Goal: Information Seeking & Learning: Get advice/opinions

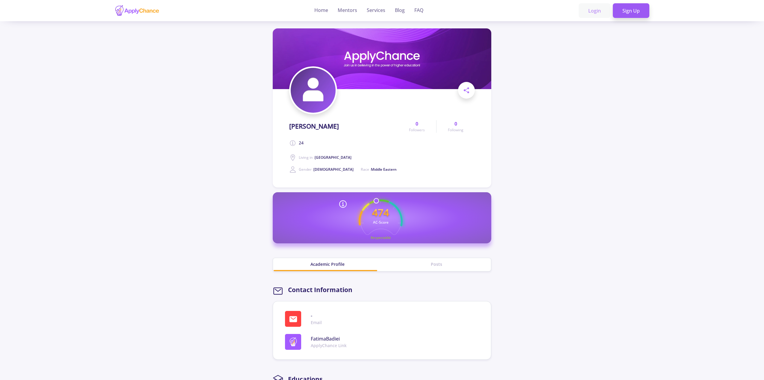
click at [599, 10] on link "Login" at bounding box center [595, 10] width 32 height 15
click at [323, 8] on link "Home" at bounding box center [321, 10] width 14 height 21
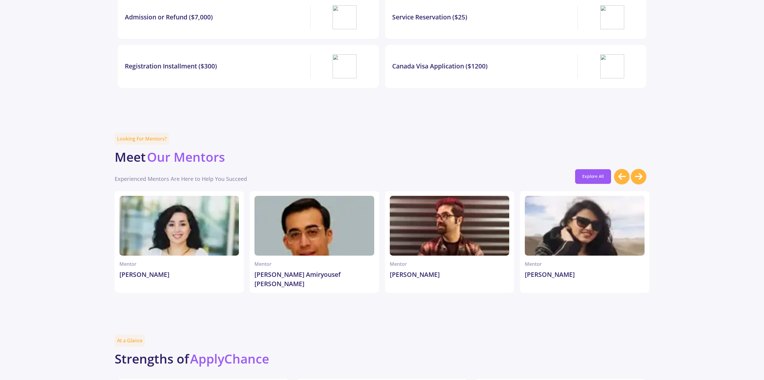
scroll to position [1437, 0]
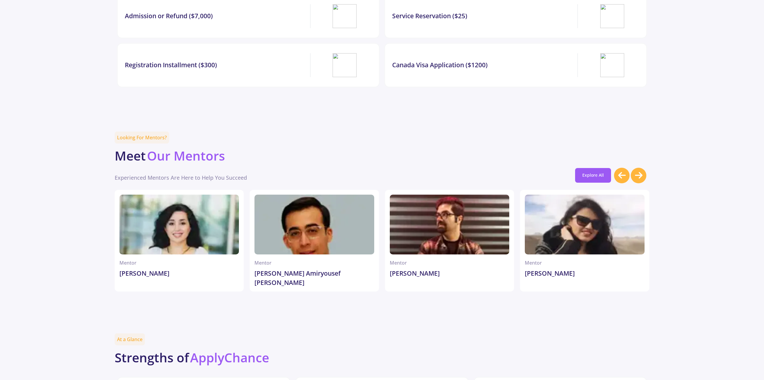
click at [635, 180] on icon at bounding box center [638, 175] width 7 height 9
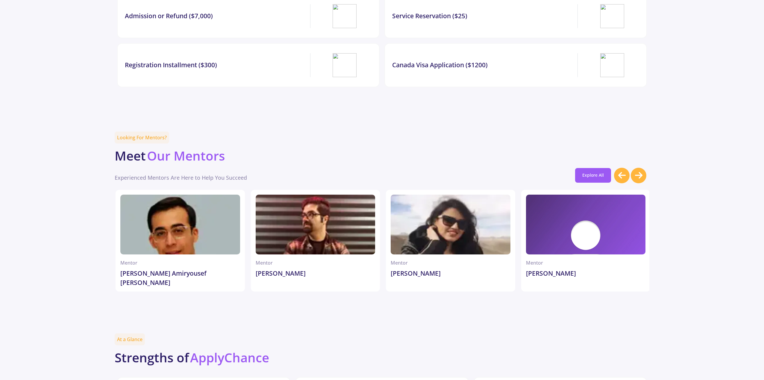
scroll to position [0, 135]
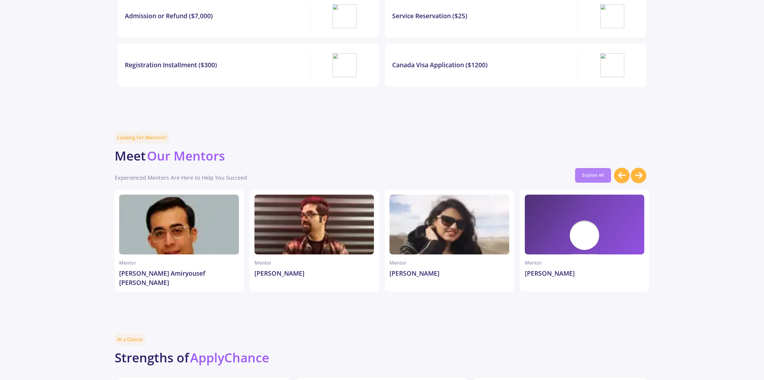
click at [583, 177] on link "Explore All" at bounding box center [593, 175] width 36 height 14
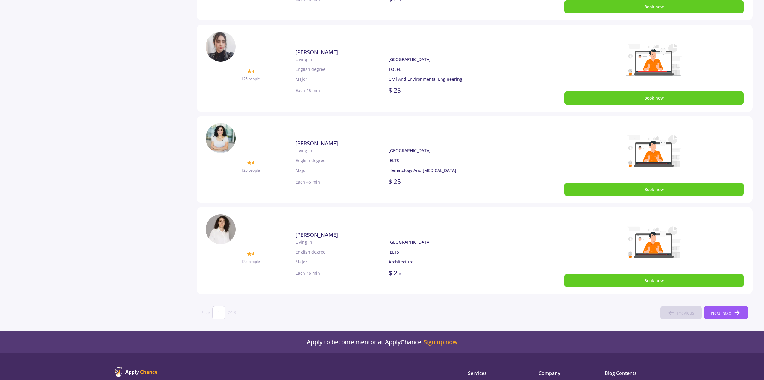
scroll to position [299, 0]
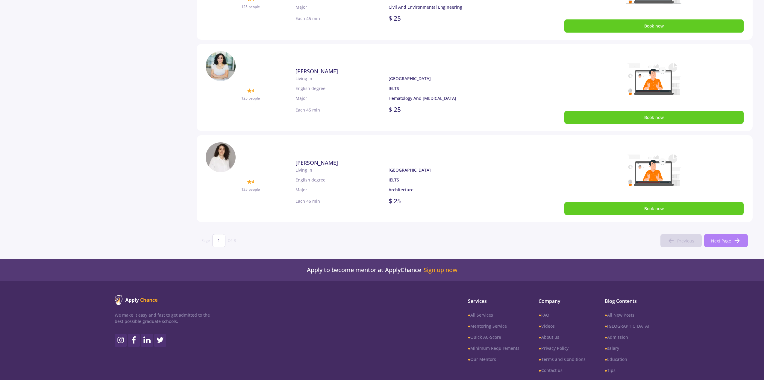
click at [739, 239] on icon at bounding box center [736, 240] width 7 height 7
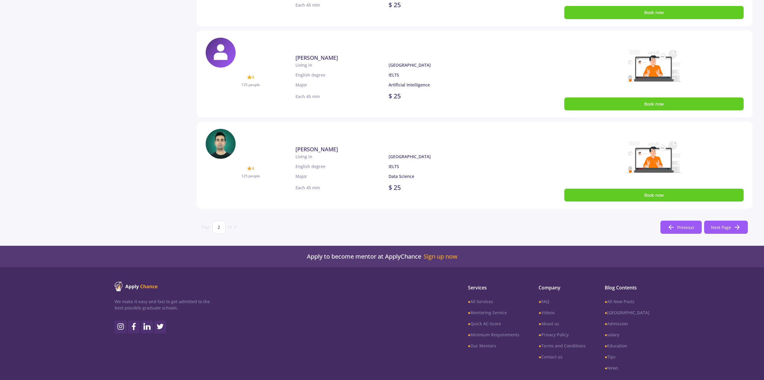
scroll to position [329, 0]
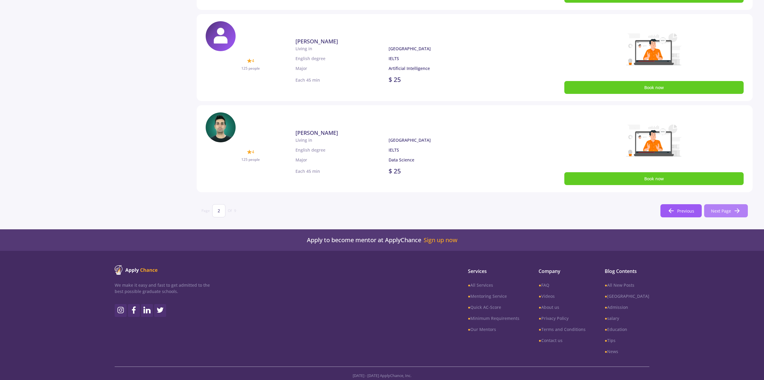
click at [730, 207] on button "Next Page" at bounding box center [726, 210] width 44 height 13
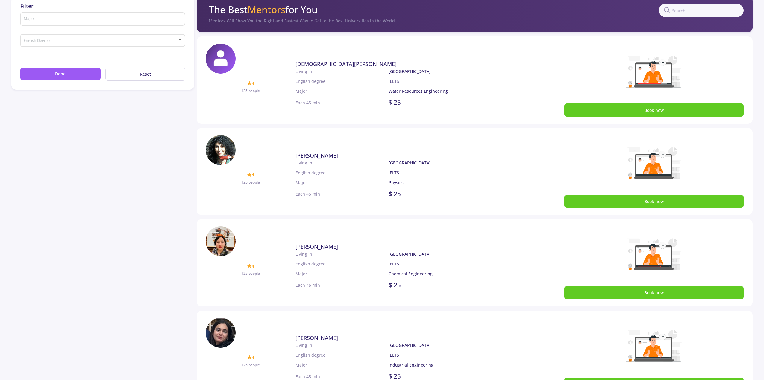
scroll to position [30, 0]
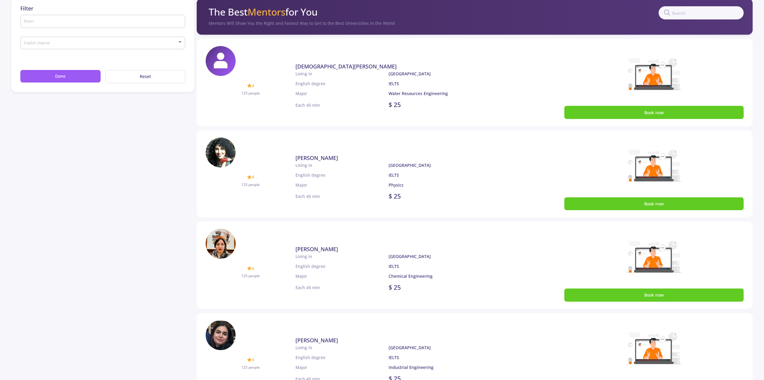
drag, startPoint x: 315, startPoint y: 159, endPoint x: 278, endPoint y: 158, distance: 36.8
click at [278, 158] on div "4 125 people" at bounding box center [251, 174] width 90 height 73
drag, startPoint x: 283, startPoint y: 158, endPoint x: 356, endPoint y: 161, distance: 73.4
click at [356, 161] on div "4 125 people Parisa Hajimirzabeigi 4 125 people Living in English degree Major …" at bounding box center [475, 174] width 556 height 87
click at [356, 161] on link "[PERSON_NAME]" at bounding box center [407, 158] width 224 height 8
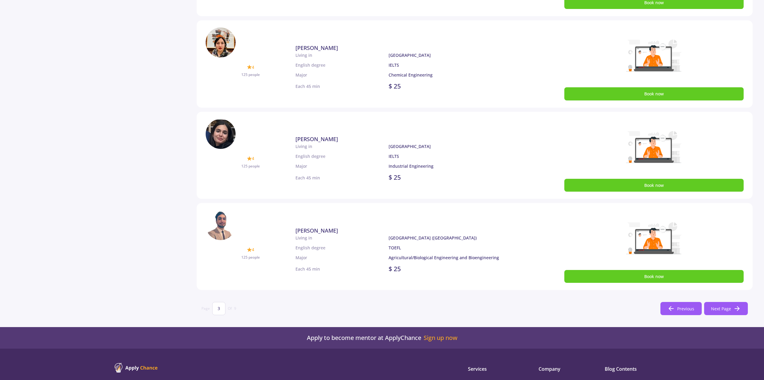
scroll to position [329, 0]
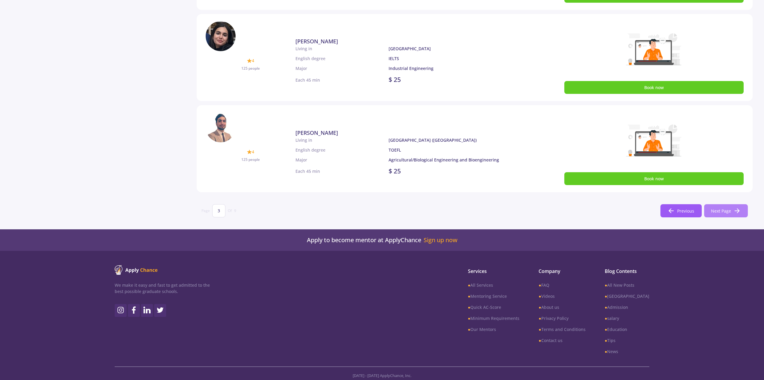
click at [720, 210] on span "Next Page" at bounding box center [721, 211] width 20 height 6
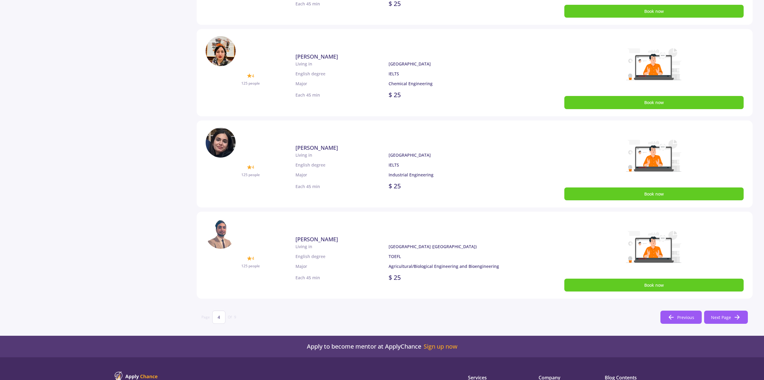
scroll to position [333, 0]
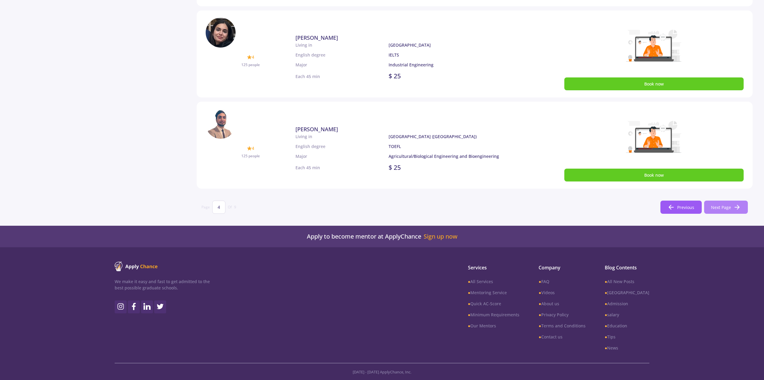
click at [735, 210] on icon at bounding box center [736, 207] width 7 height 7
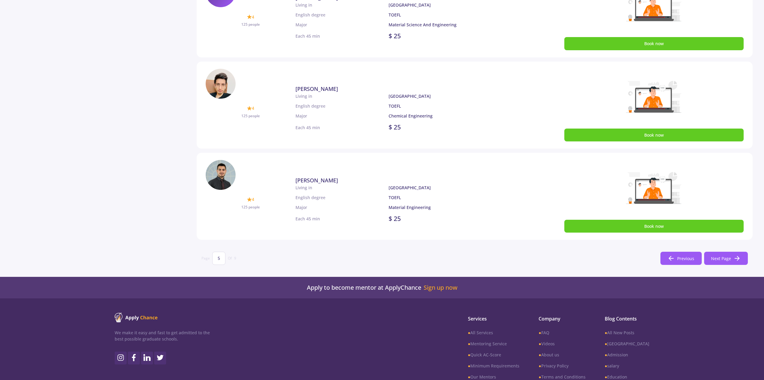
scroll to position [269, 0]
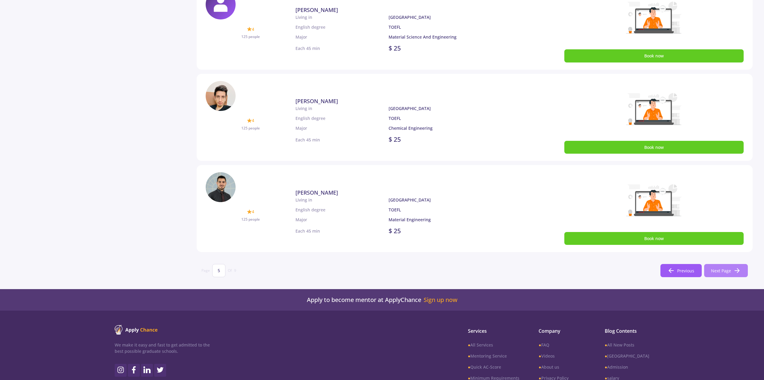
click at [721, 269] on span "Next Page" at bounding box center [721, 271] width 20 height 6
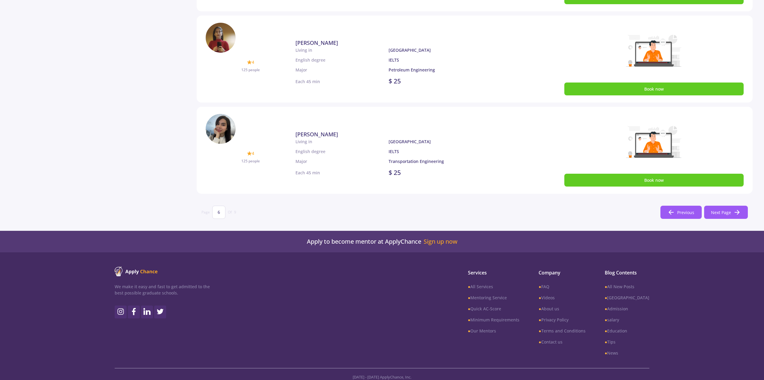
scroll to position [333, 0]
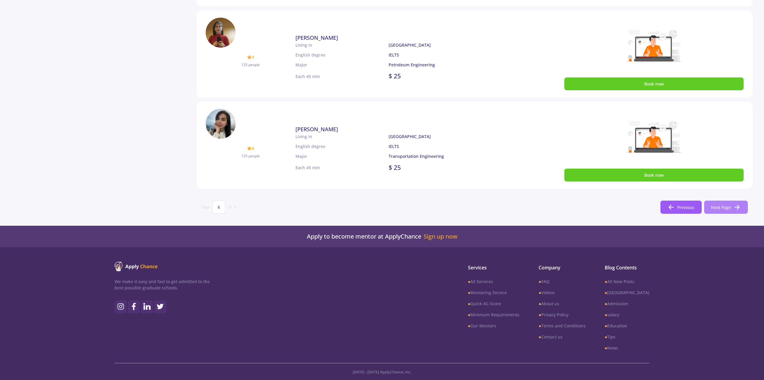
click at [723, 209] on span "Next Page" at bounding box center [721, 207] width 20 height 6
type input "7"
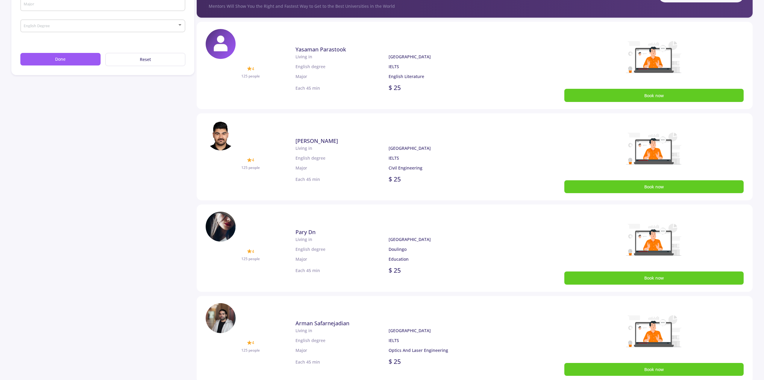
scroll to position [213, 0]
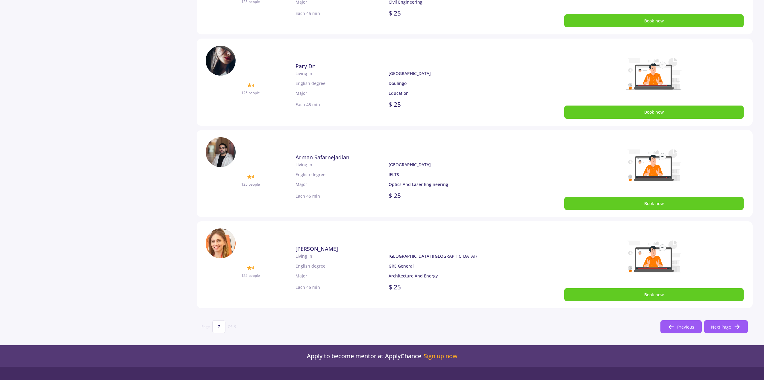
drag, startPoint x: 286, startPoint y: 252, endPoint x: 344, endPoint y: 249, distance: 57.8
click at [344, 249] on div "4 125 people Ghazaleh Alikaram 4 125 people Living in English degree Major Unit…" at bounding box center [475, 265] width 556 height 87
click at [352, 252] on link "Ghazaleh Alikaram" at bounding box center [407, 249] width 224 height 8
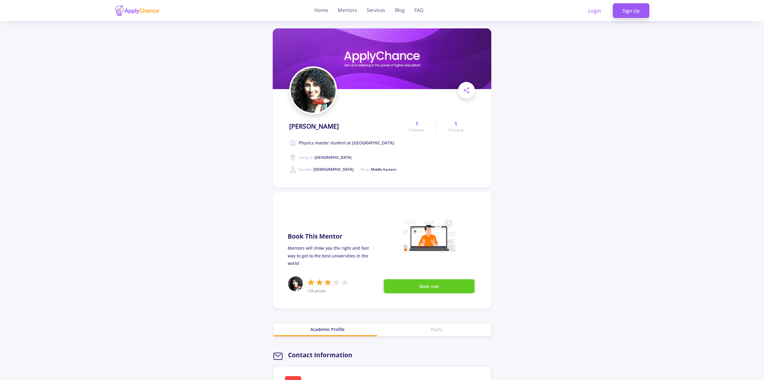
drag, startPoint x: 281, startPoint y: 128, endPoint x: 359, endPoint y: 129, distance: 77.9
click at [359, 129] on section "[PERSON_NAME] Physics master student at [GEOGRAPHIC_DATA] Living in : [GEOGRAPH…" at bounding box center [382, 107] width 219 height 159
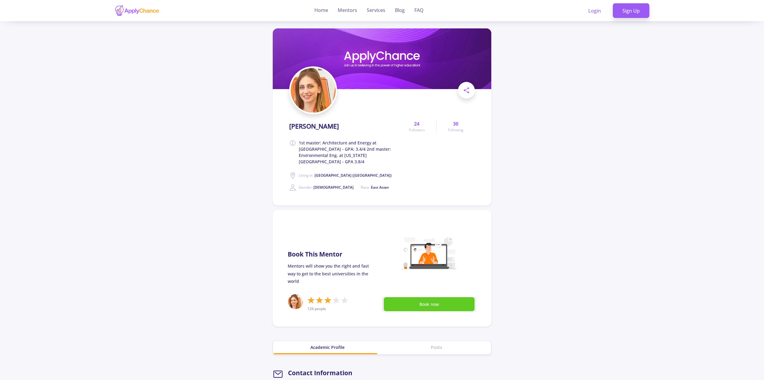
drag, startPoint x: 285, startPoint y: 125, endPoint x: 346, endPoint y: 126, distance: 61.7
click at [346, 126] on section "Ghazaleh Alikaram 1st master: Architecture and Energy at Tehran University of A…" at bounding box center [382, 116] width 219 height 177
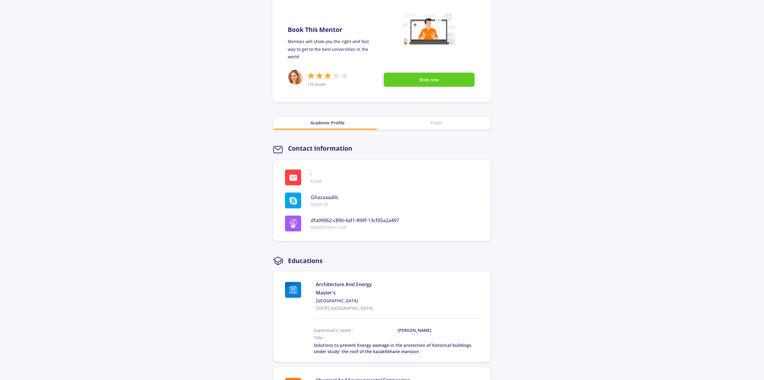
scroll to position [239, 0]
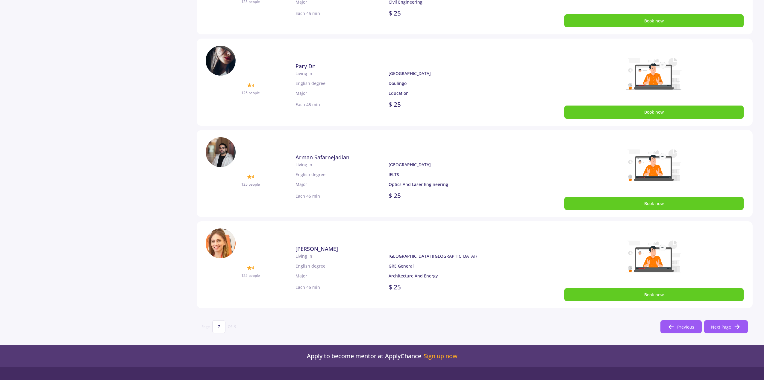
scroll to position [213, 0]
click at [721, 325] on span "Next Page" at bounding box center [721, 327] width 20 height 6
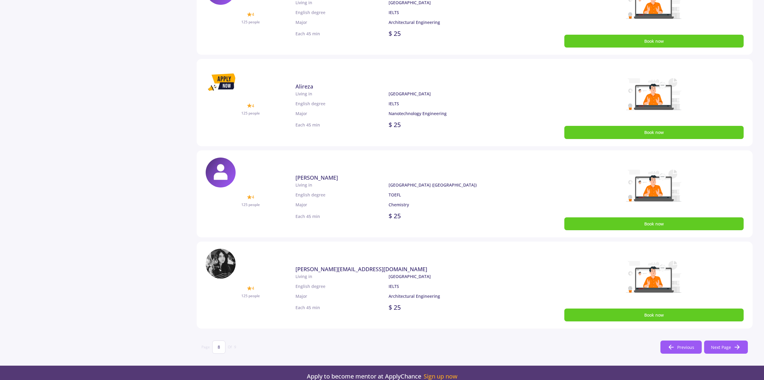
scroll to position [210, 0]
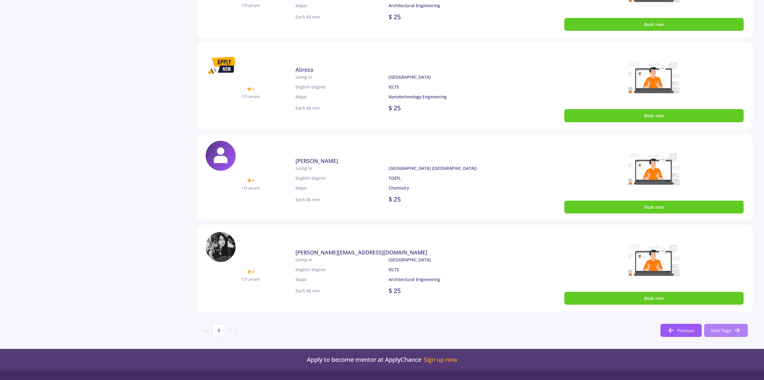
click at [710, 331] on button "Next Page" at bounding box center [726, 330] width 44 height 13
type input "9"
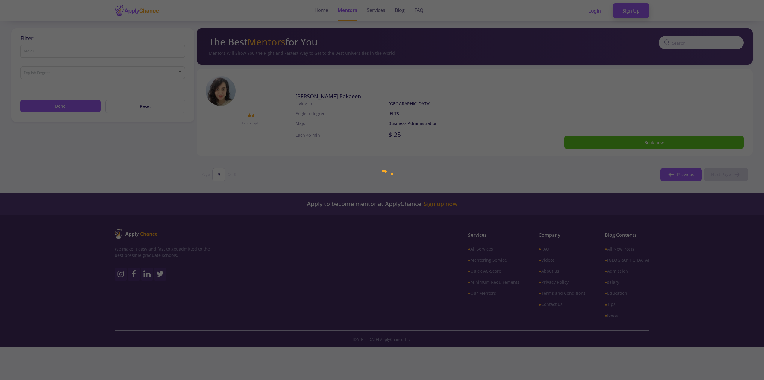
scroll to position [0, 0]
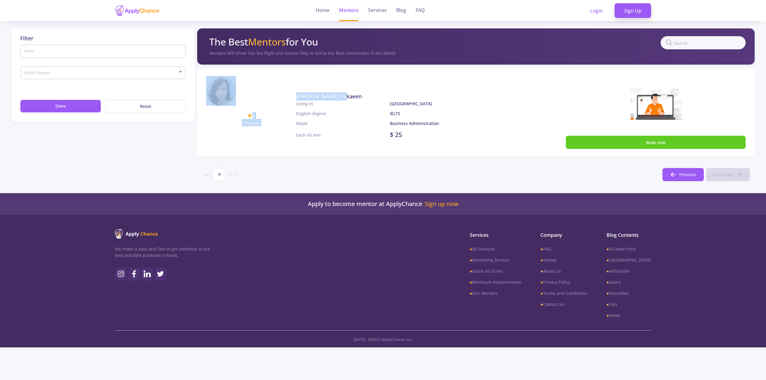
drag, startPoint x: 290, startPoint y: 95, endPoint x: 368, endPoint y: 100, distance: 77.7
click at [368, 100] on div "4 125 people Shahrzad Pakaeen 4 125 people Living in English degree Major Canad…" at bounding box center [475, 112] width 557 height 87
click at [376, 129] on div "Living in English degree Major" at bounding box center [343, 116] width 94 height 30
click at [376, 16] on link "Services" at bounding box center [377, 10] width 19 height 21
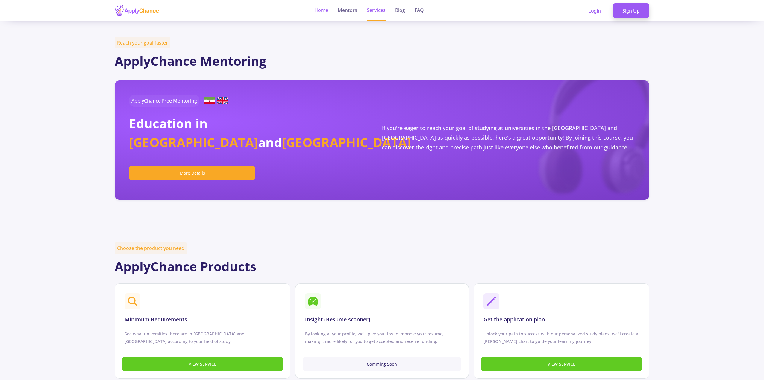
click at [319, 15] on link "Home" at bounding box center [321, 10] width 14 height 21
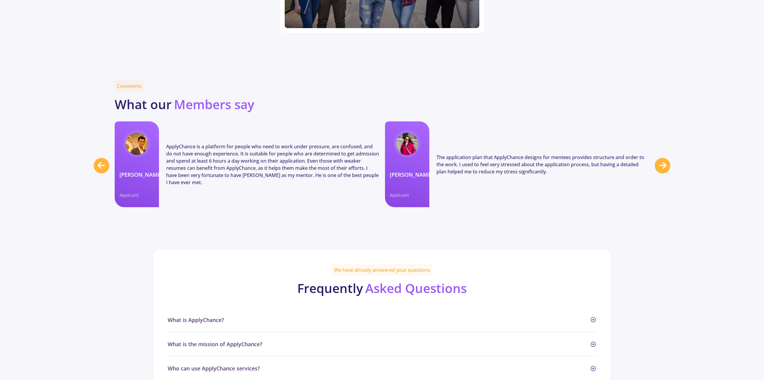
scroll to position [2155, 0]
click at [659, 170] on icon at bounding box center [662, 165] width 7 height 9
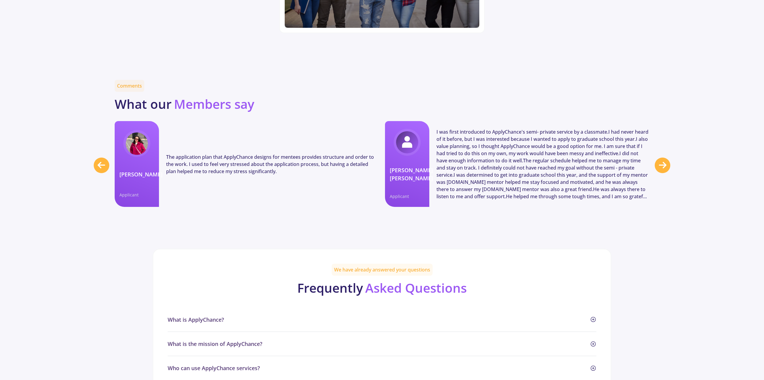
click at [659, 170] on icon at bounding box center [662, 165] width 7 height 9
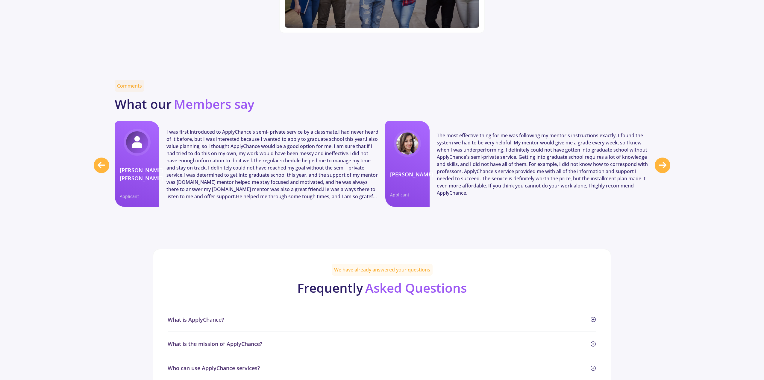
scroll to position [0, 541]
click at [659, 170] on icon at bounding box center [662, 165] width 7 height 9
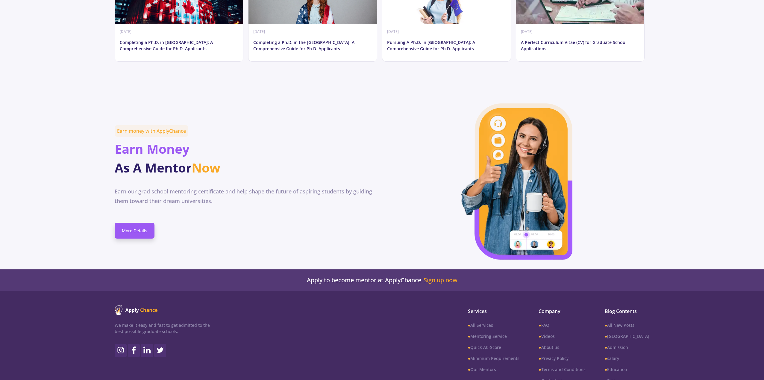
scroll to position [3083, 0]
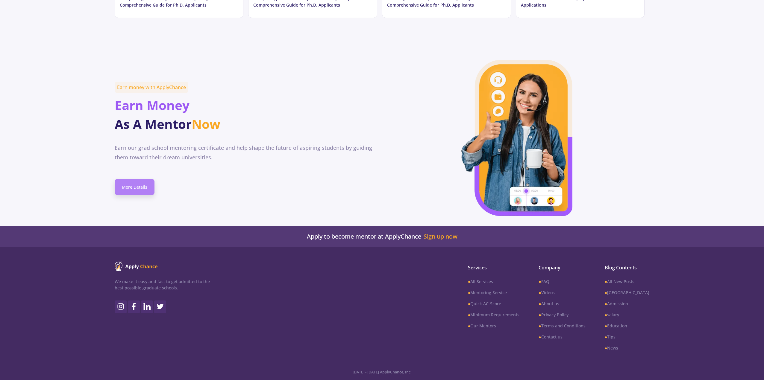
click at [131, 187] on link "More Details" at bounding box center [135, 187] width 40 height 16
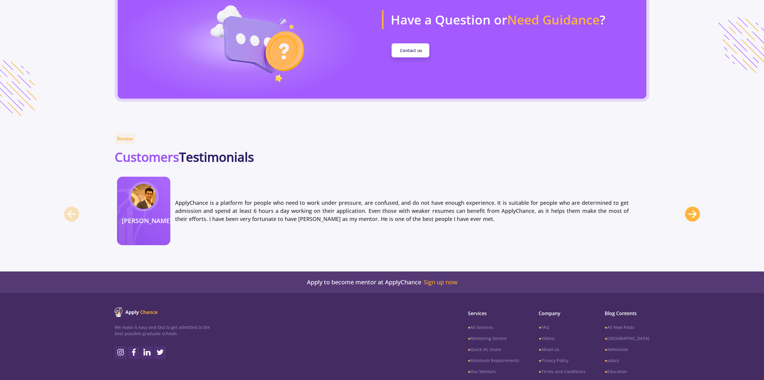
scroll to position [1311, 0]
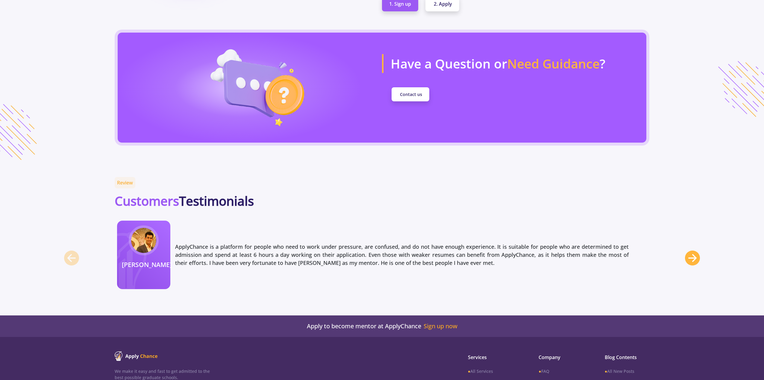
click at [665, 261] on div "Bahman Noroozi ApplyChance is a platform for people who need to work under pres…" at bounding box center [382, 258] width 764 height 78
click at [686, 261] on div at bounding box center [692, 258] width 15 height 15
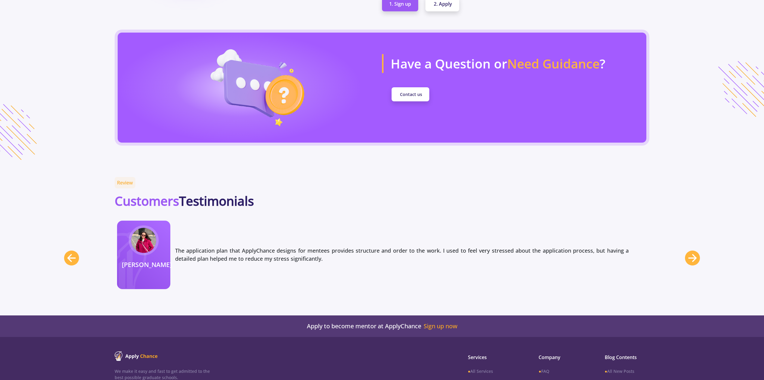
click at [686, 261] on div at bounding box center [692, 258] width 15 height 15
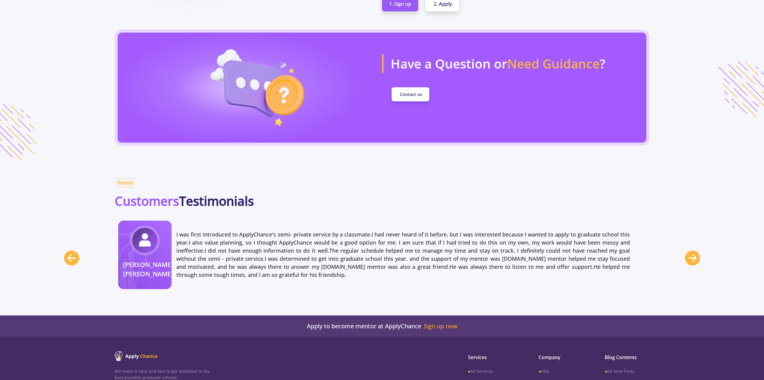
scroll to position [0, 1540]
